Goal: Information Seeking & Learning: Learn about a topic

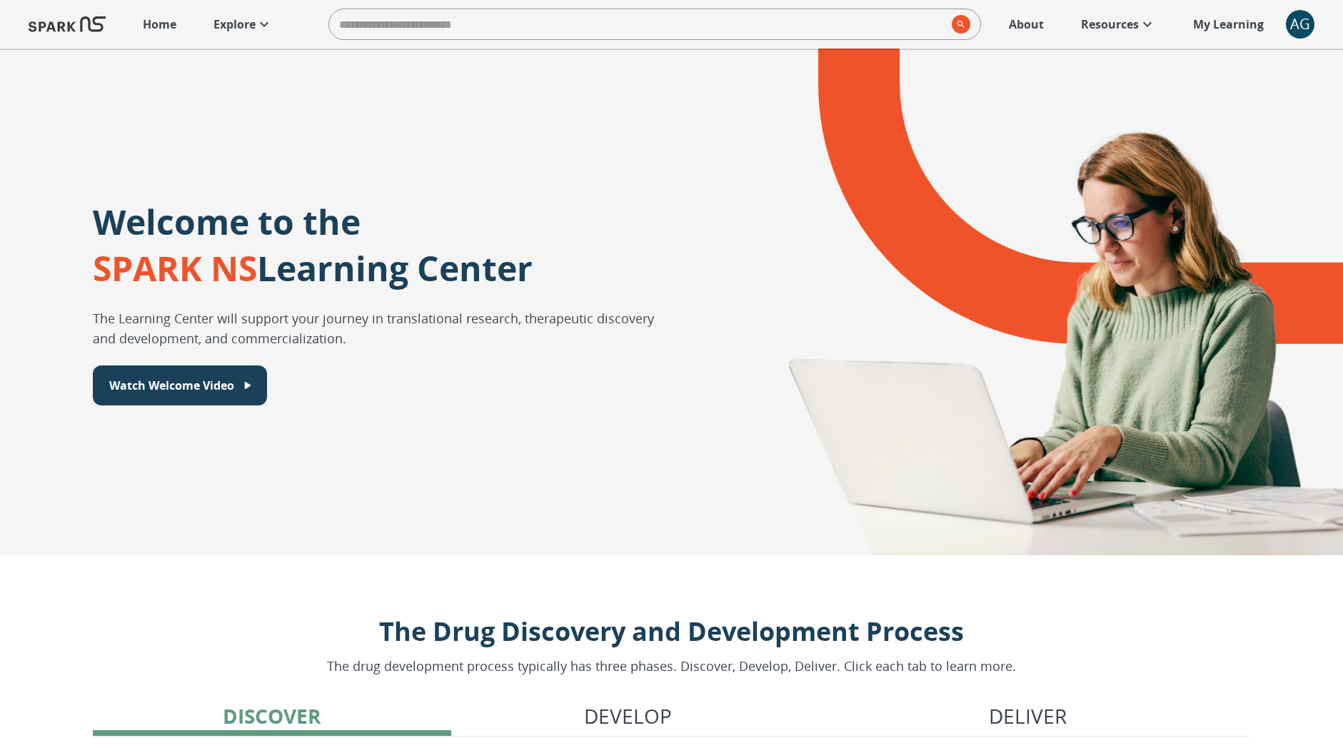
click at [234, 19] on p "Explore" at bounding box center [235, 24] width 42 height 17
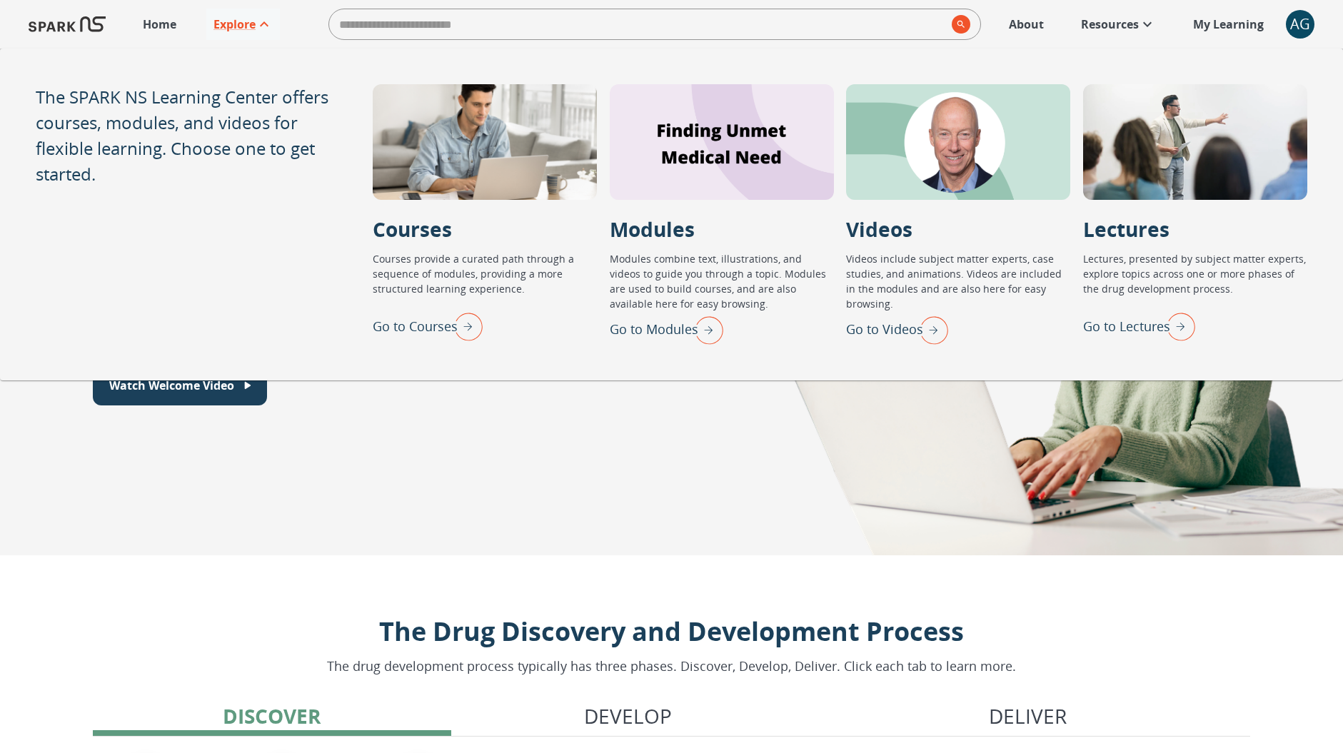
click at [1170, 334] on img "Go to Lectures" at bounding box center [1178, 326] width 36 height 37
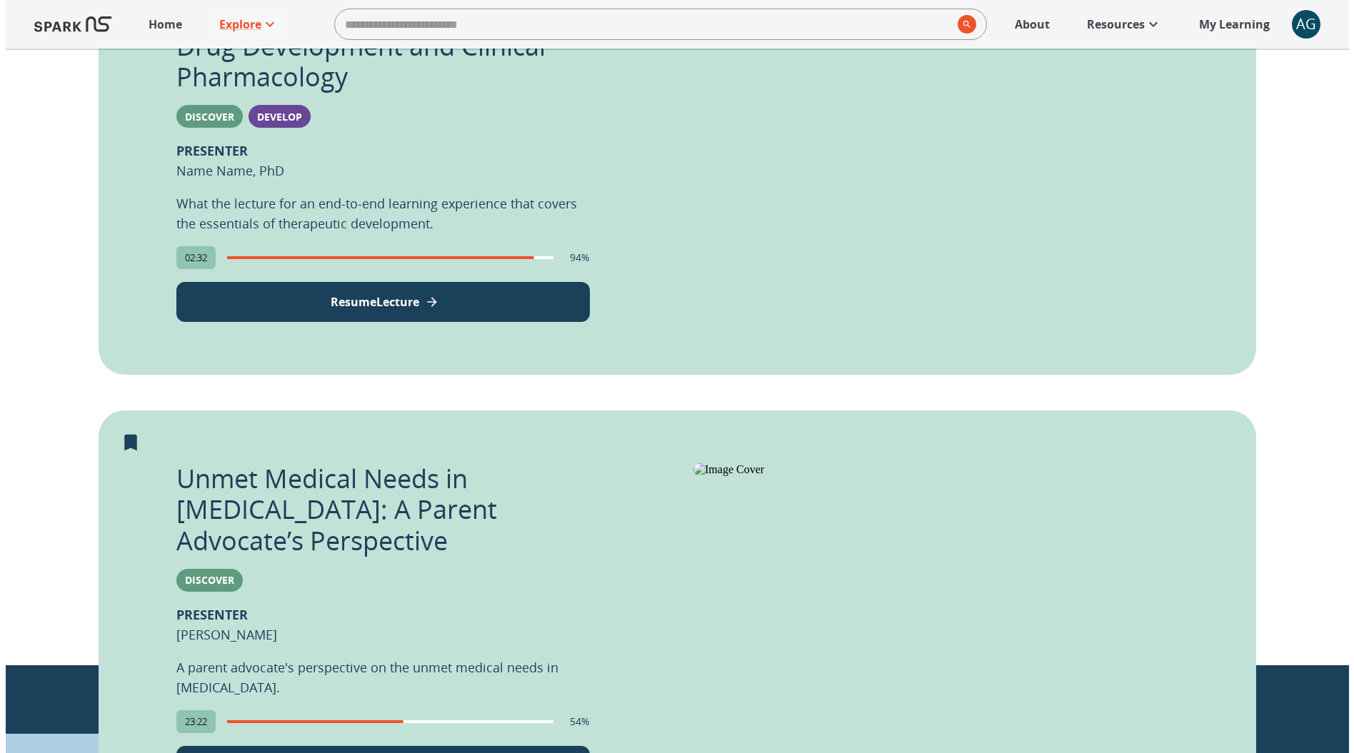
scroll to position [646, 0]
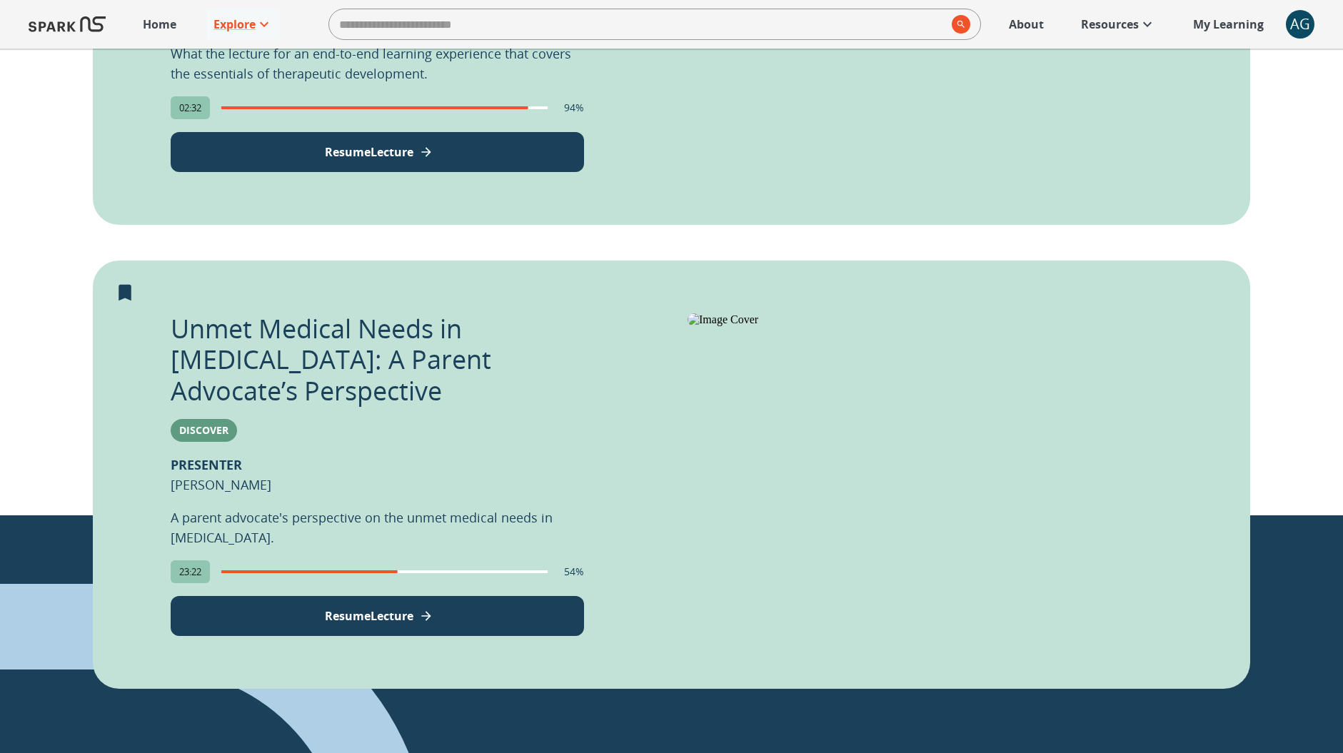
click at [439, 563] on div "Unmet Medical Needs in Autism: A Parent Advocate’s Perspective Discover PRESENT…" at bounding box center [377, 475] width 413 height 323
click at [435, 596] on button "Resume Lecture" at bounding box center [377, 616] width 413 height 40
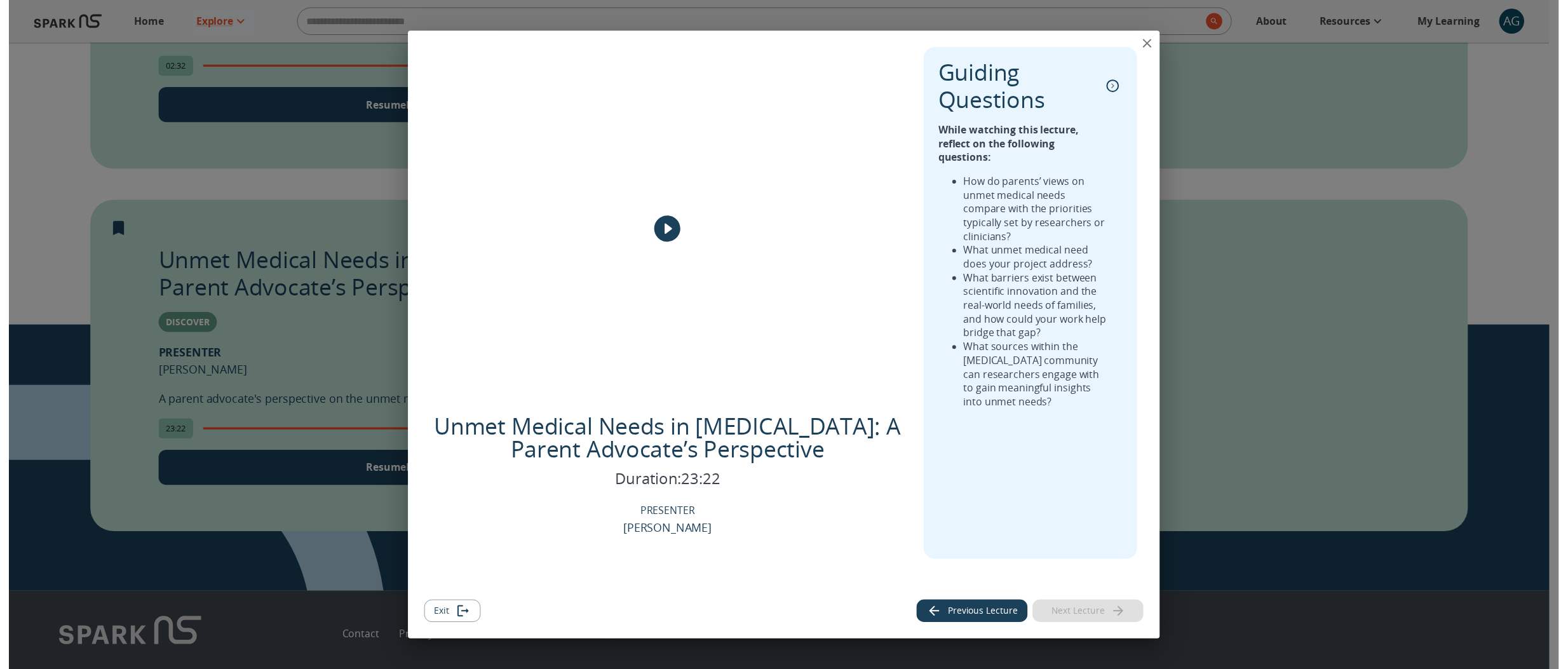
scroll to position [687, 0]
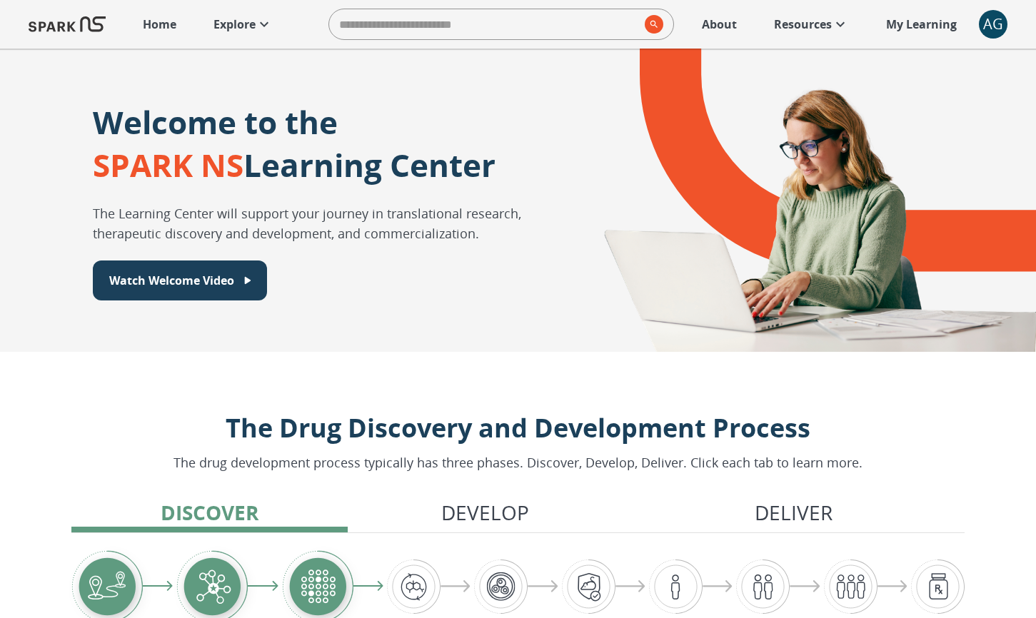
click at [254, 11] on link "Explore" at bounding box center [243, 24] width 74 height 31
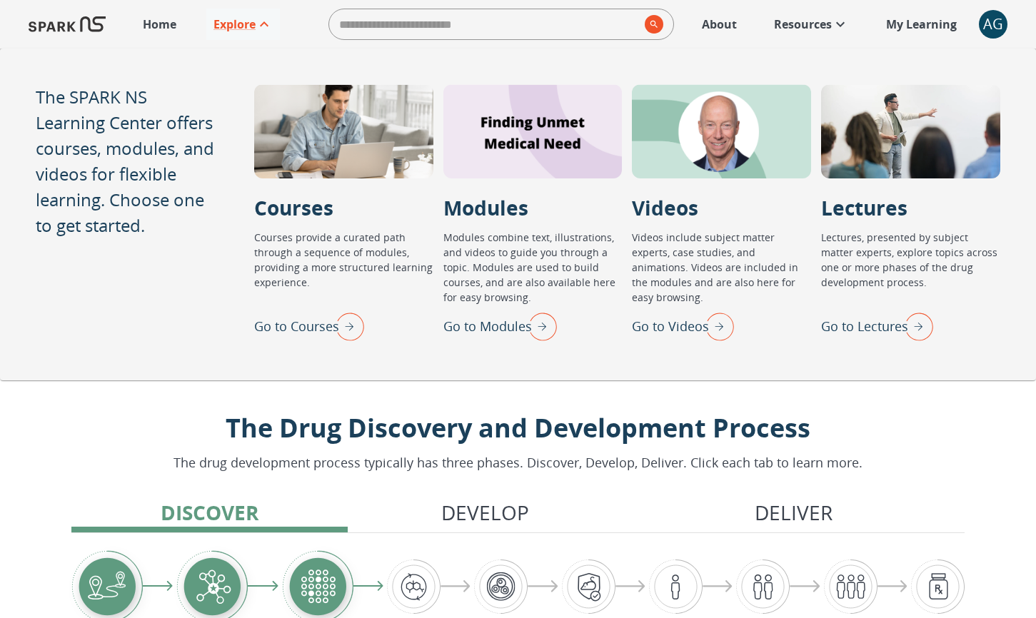
click at [908, 324] on img "Go to Lectures" at bounding box center [916, 326] width 36 height 37
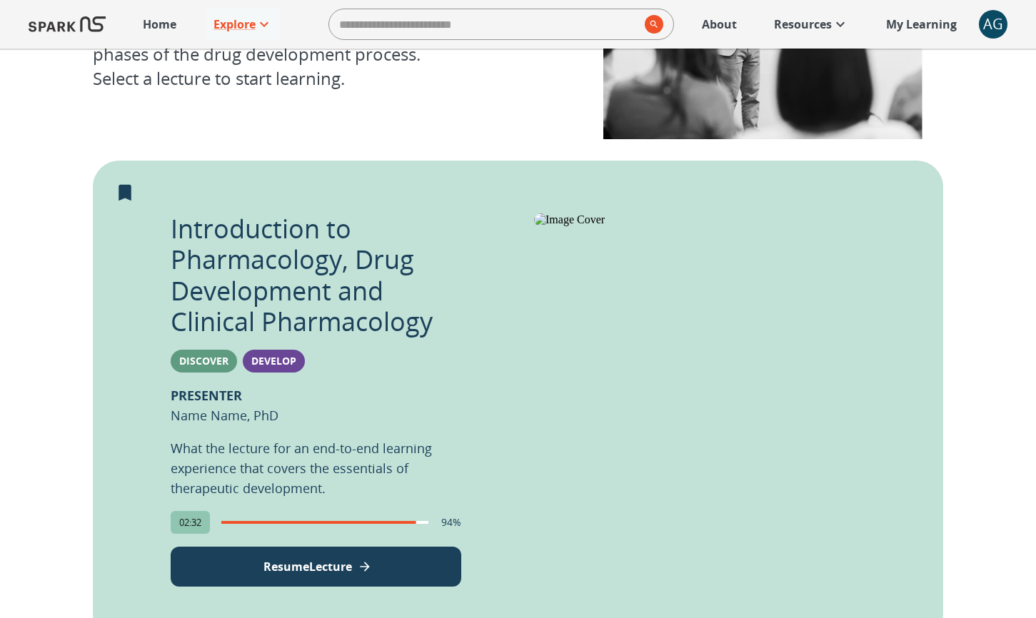
scroll to position [793, 0]
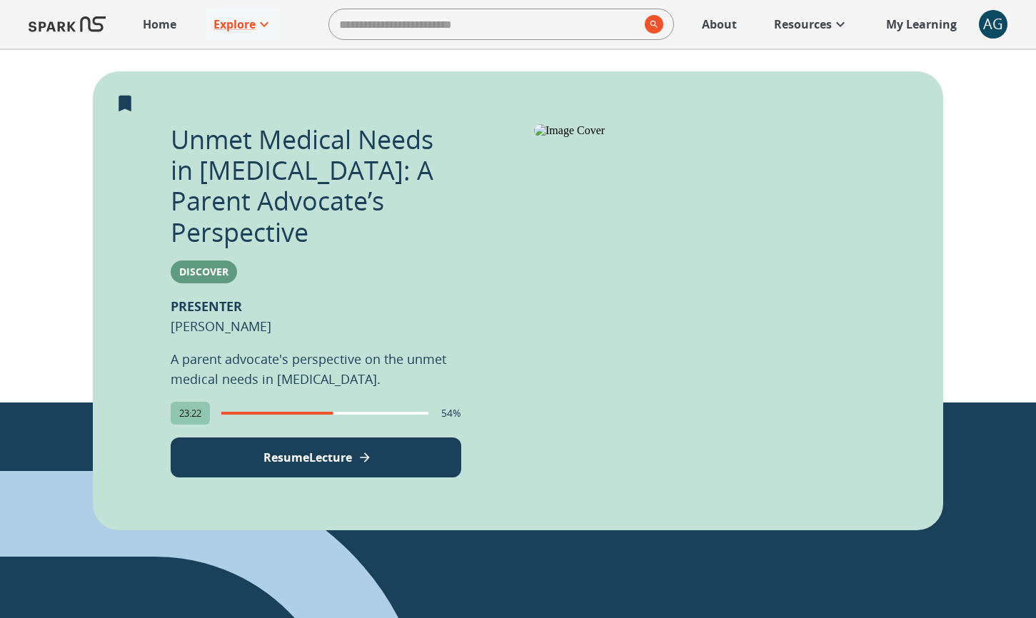
click at [923, 20] on p "My Learning" at bounding box center [921, 24] width 71 height 17
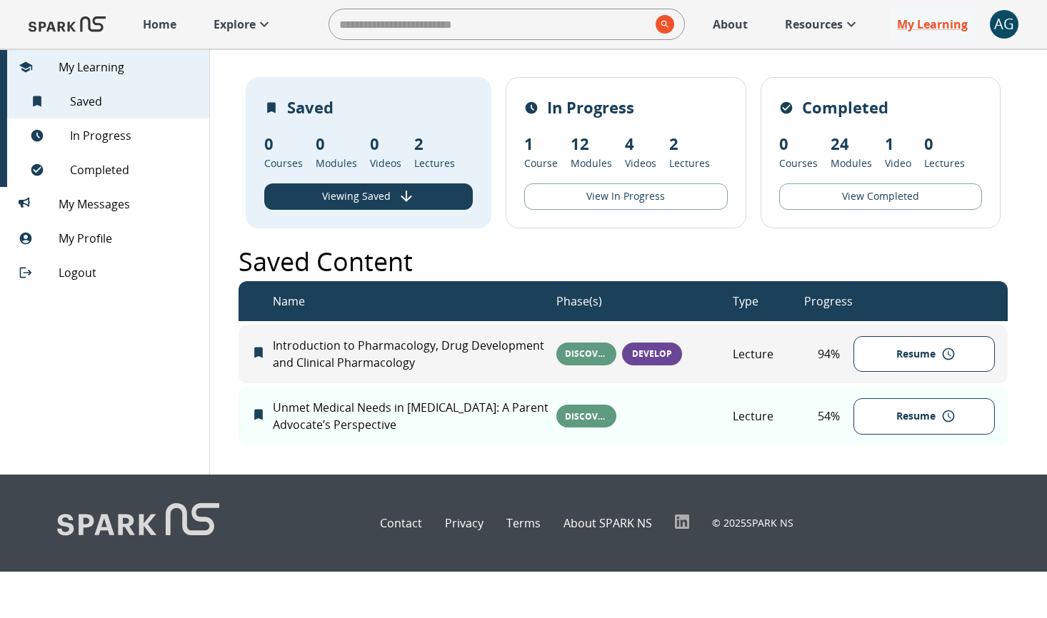
click at [216, 23] on p "Explore" at bounding box center [235, 24] width 42 height 17
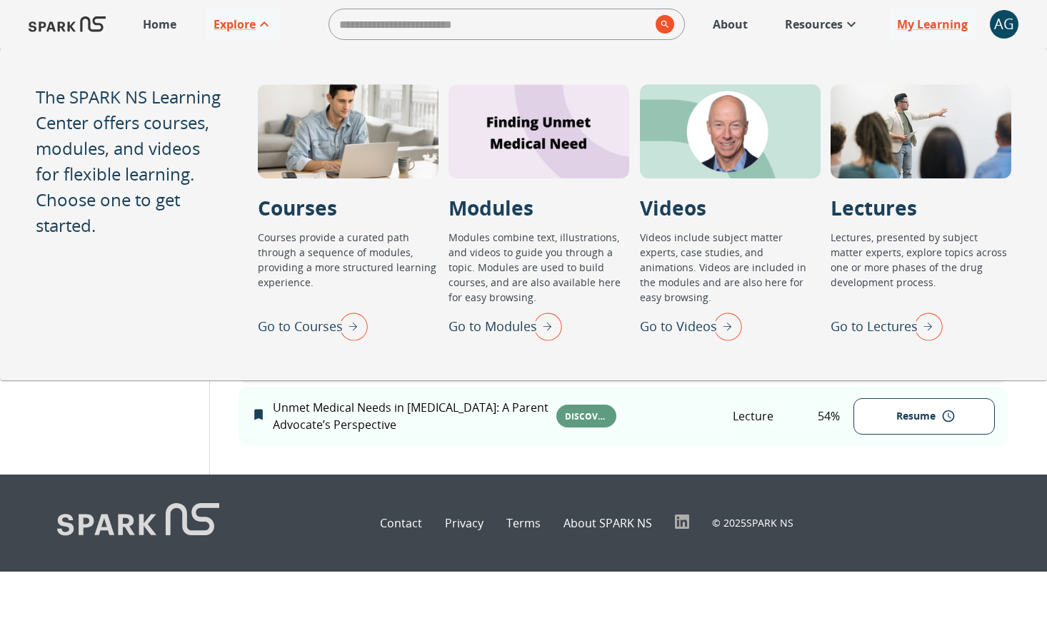
click at [933, 336] on img "Go to Lectures" at bounding box center [925, 326] width 36 height 37
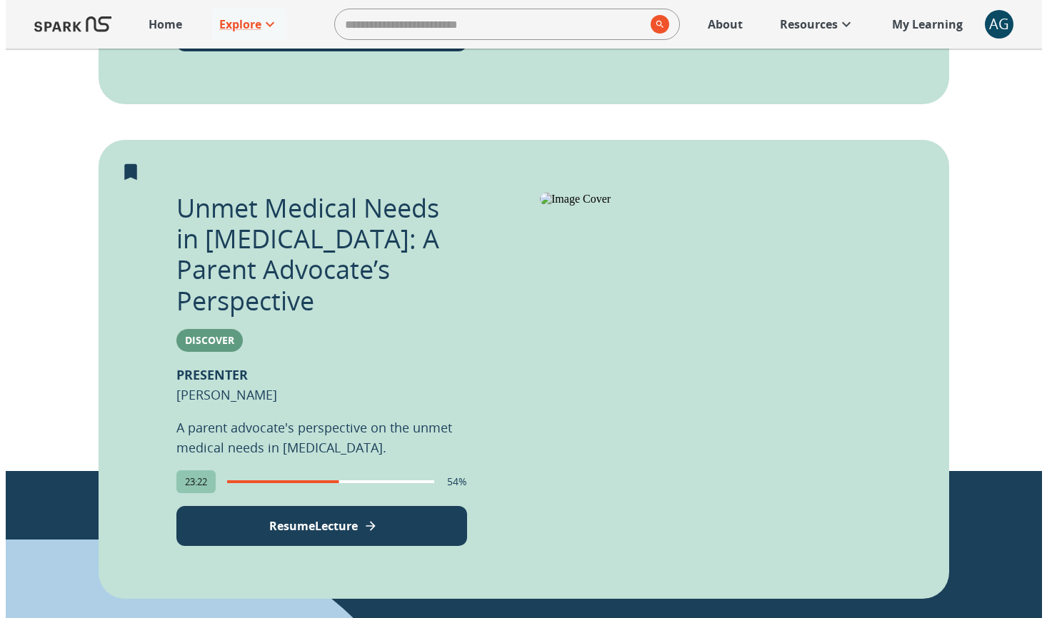
scroll to position [725, 0]
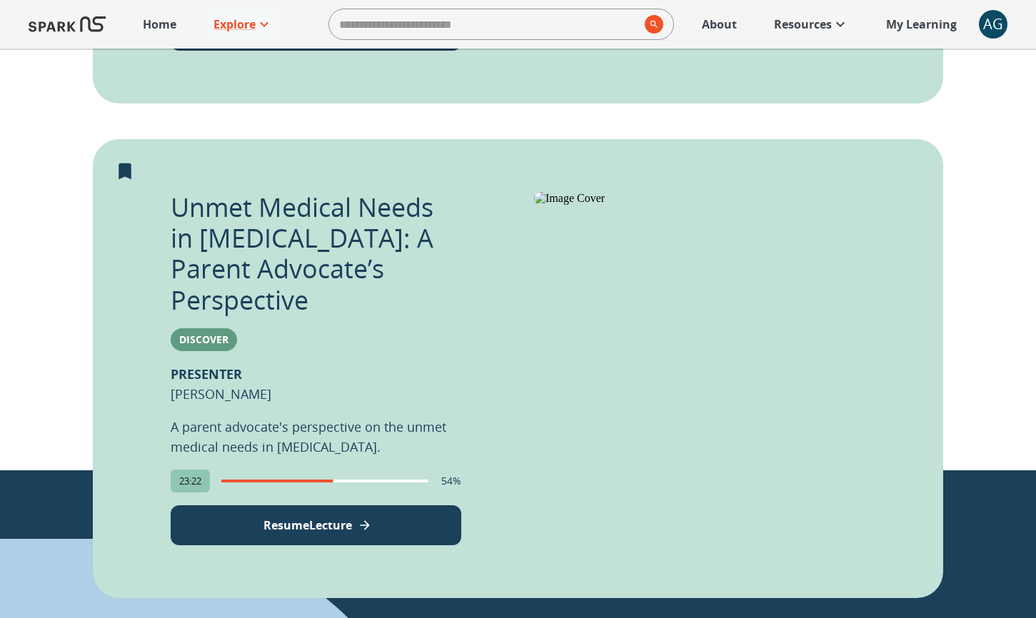
click at [406, 506] on button "Resume Lecture" at bounding box center [316, 526] width 291 height 40
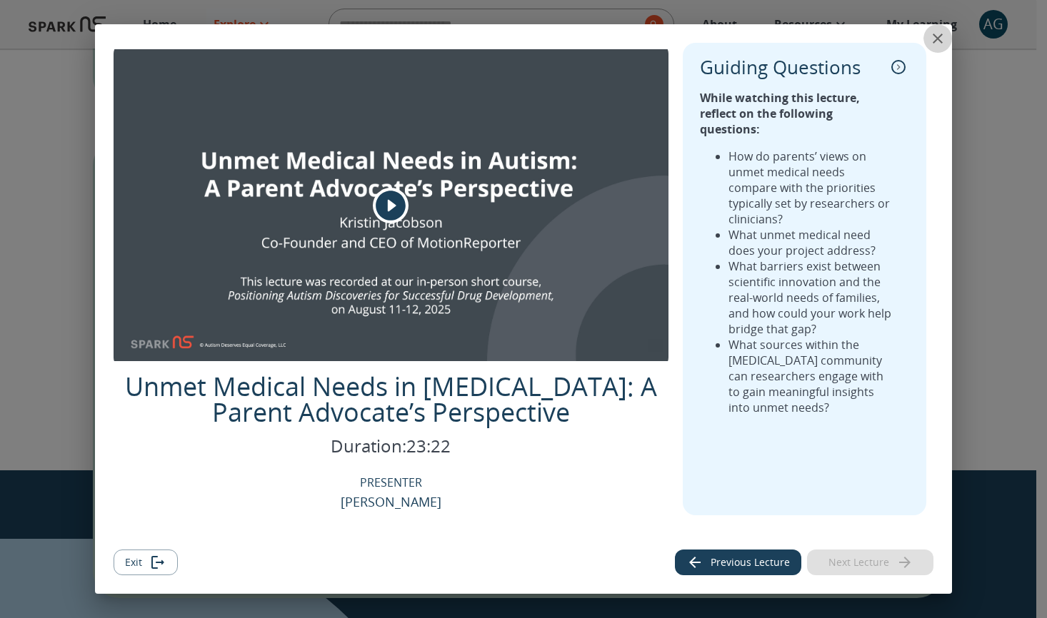
click at [941, 43] on icon "close" at bounding box center [937, 38] width 17 height 17
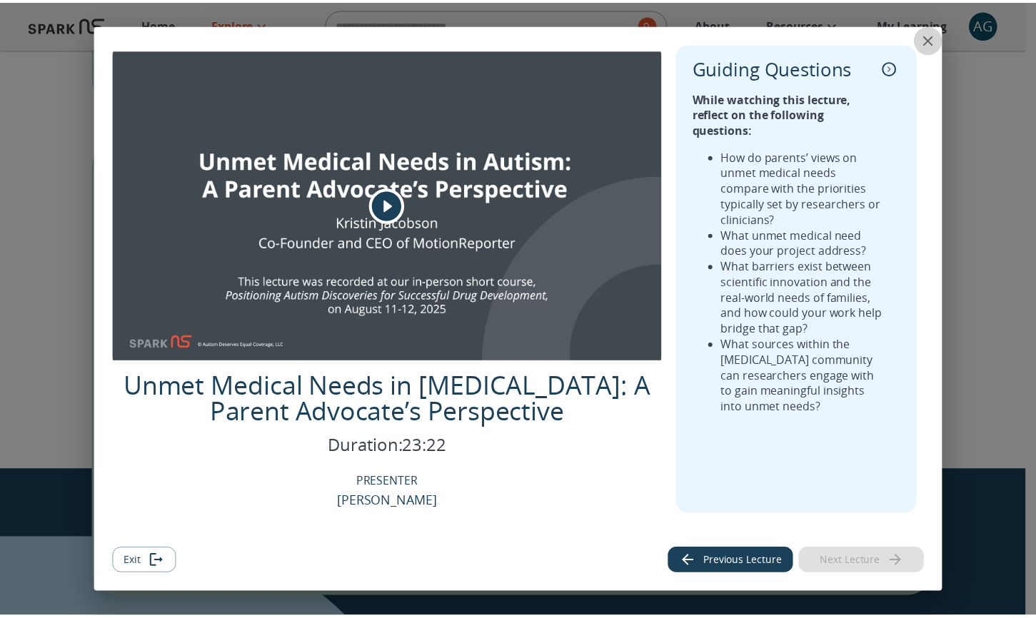
scroll to position [911, 0]
